Goal: Information Seeking & Learning: Learn about a topic

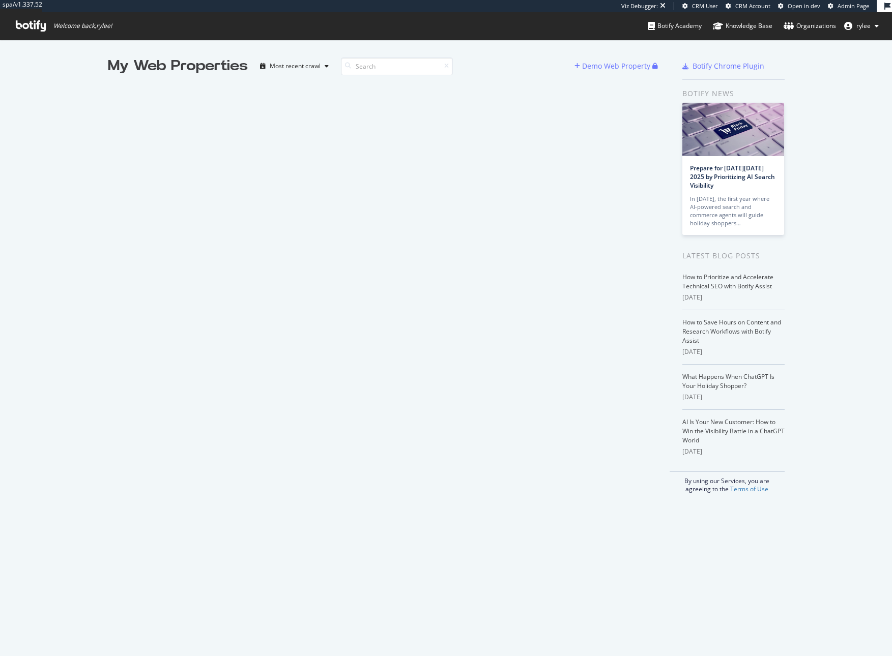
scroll to position [656, 892]
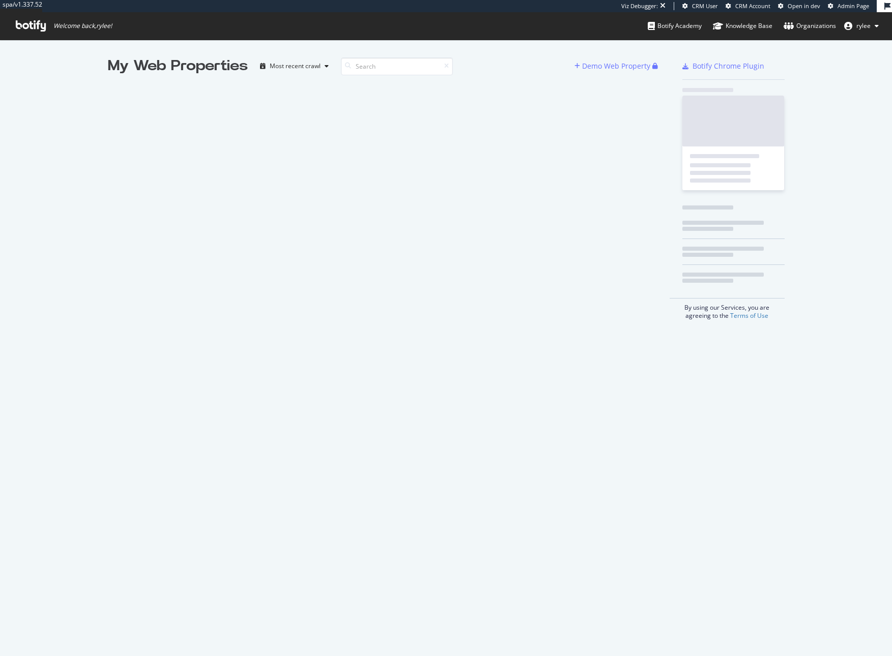
scroll to position [656, 892]
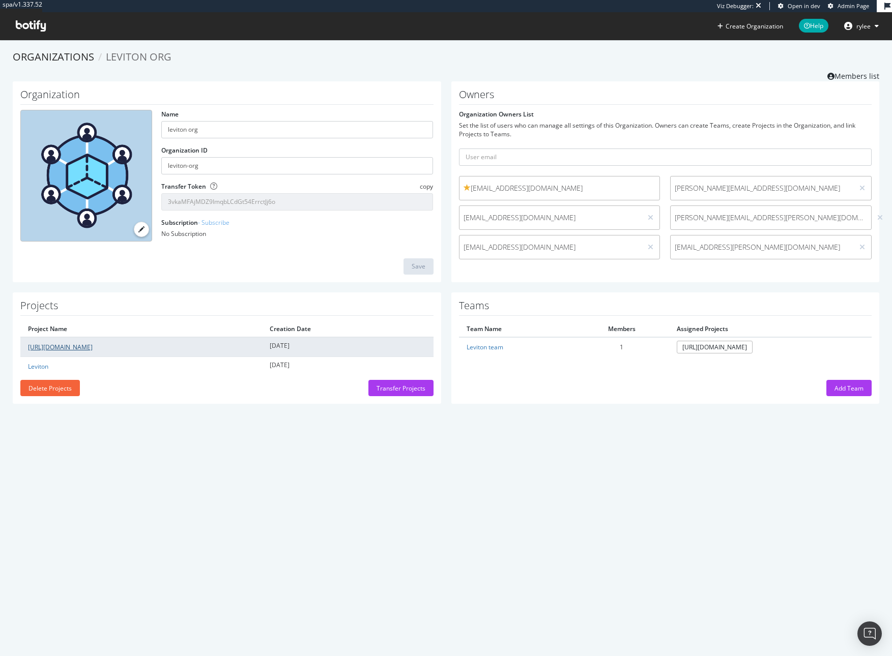
click at [59, 346] on link "https://leviton.com/" at bounding box center [60, 347] width 65 height 9
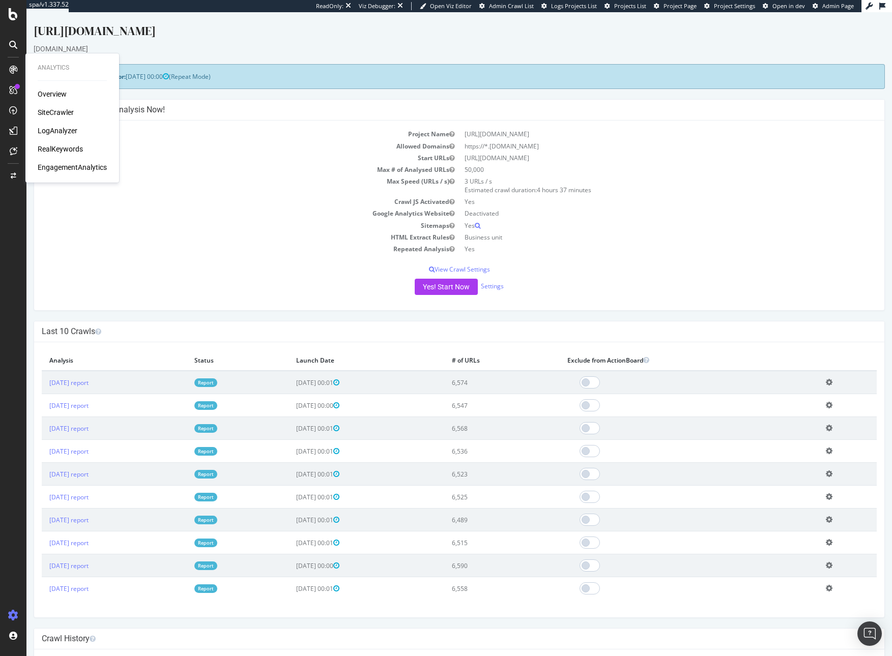
click at [60, 155] on div "Overview SiteCrawler LogAnalyzer RealKeywords EngagementAnalytics" at bounding box center [72, 130] width 69 height 83
click at [60, 151] on div "RealKeywords" at bounding box center [60, 149] width 45 height 10
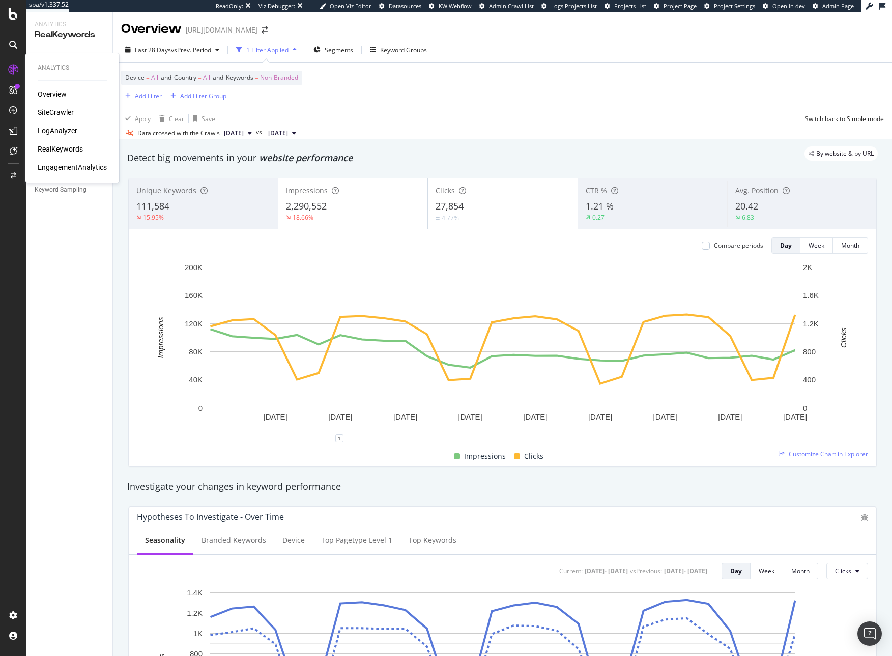
click at [41, 113] on div "SiteCrawler" at bounding box center [56, 112] width 36 height 10
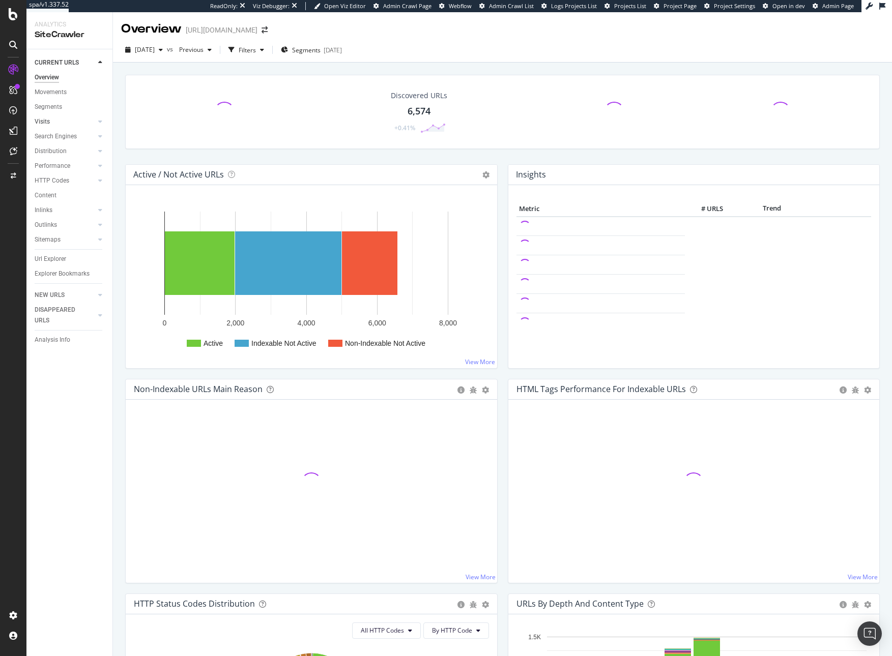
click at [50, 123] on link "Visits" at bounding box center [65, 122] width 61 height 11
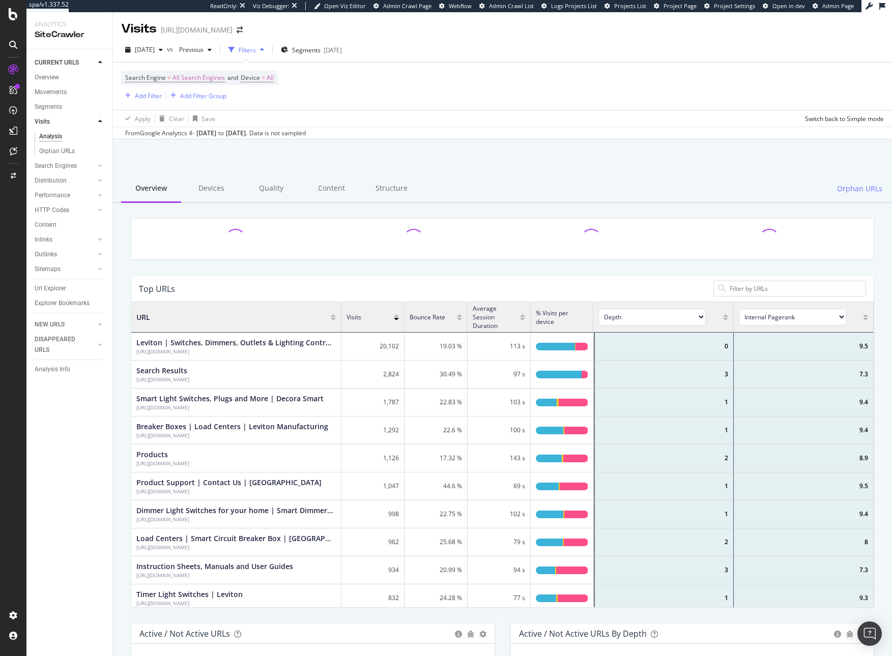
scroll to position [305, 742]
